Goal: Task Accomplishment & Management: Complete application form

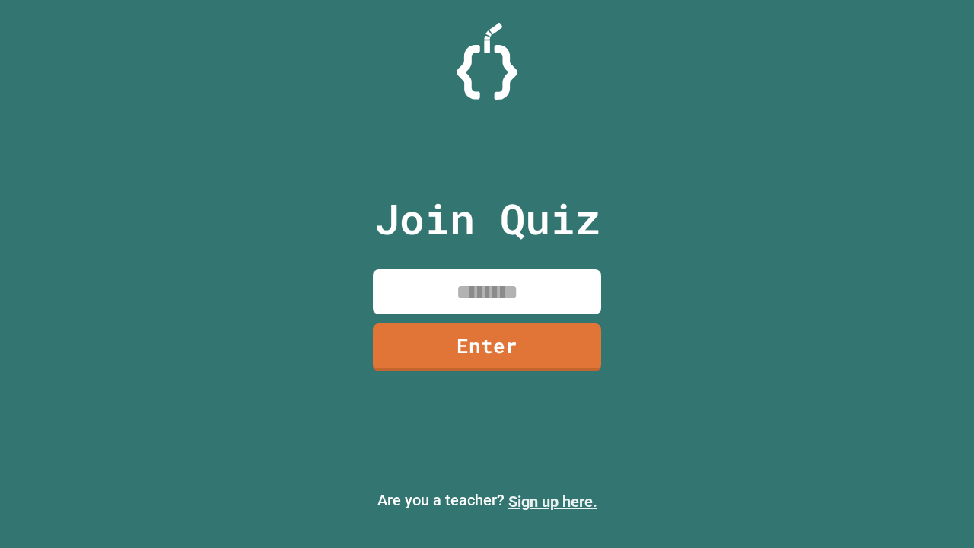
click at [553, 502] on link "Sign up here." at bounding box center [552, 501] width 89 height 18
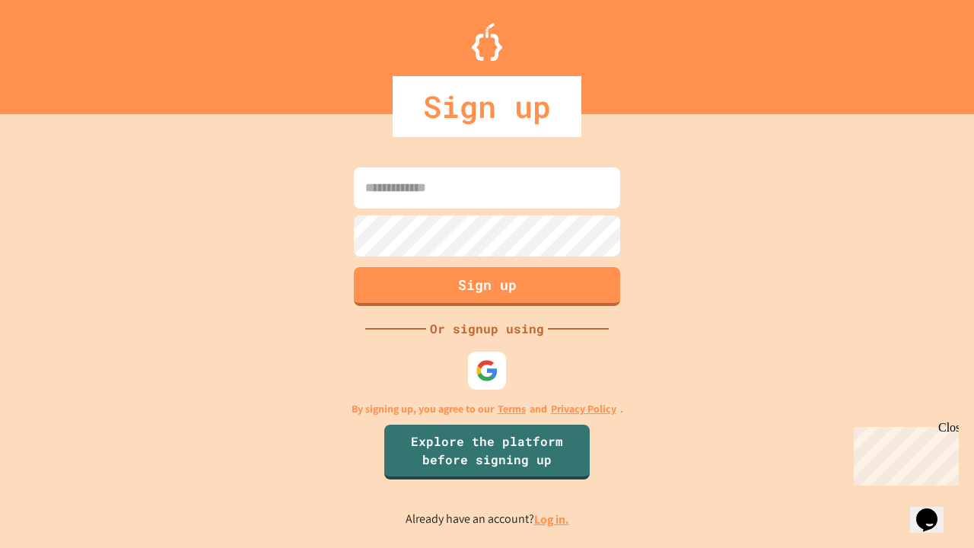
click at [553, 519] on link "Log in." at bounding box center [551, 519] width 35 height 16
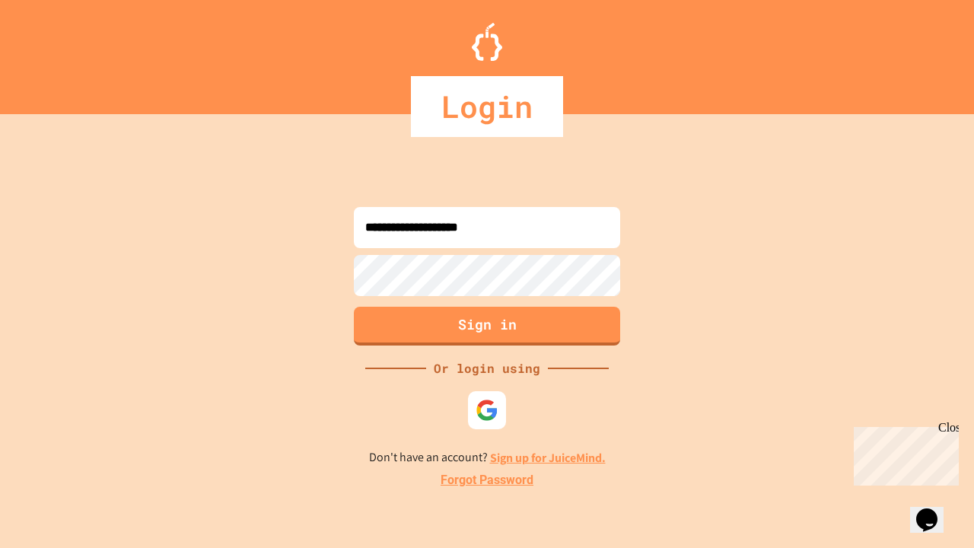
type input "**********"
